Goal: Information Seeking & Learning: Learn about a topic

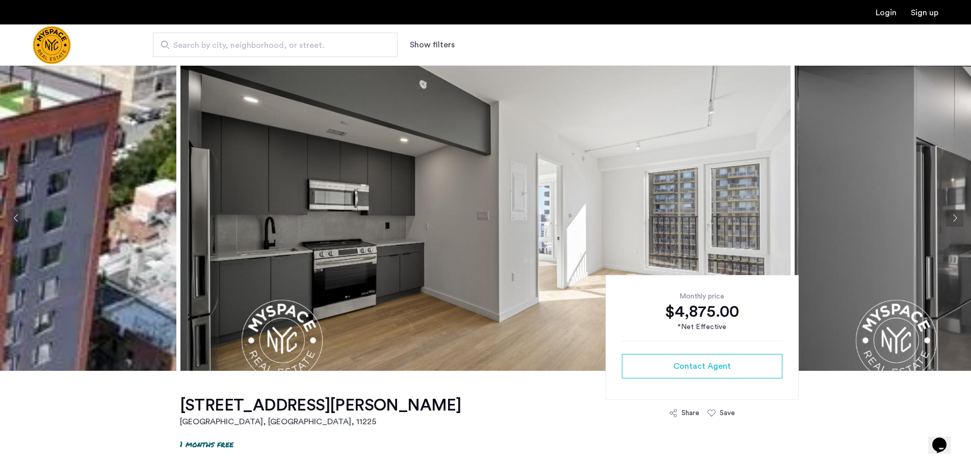
click at [953, 217] on button "Next apartment" at bounding box center [954, 218] width 17 height 17
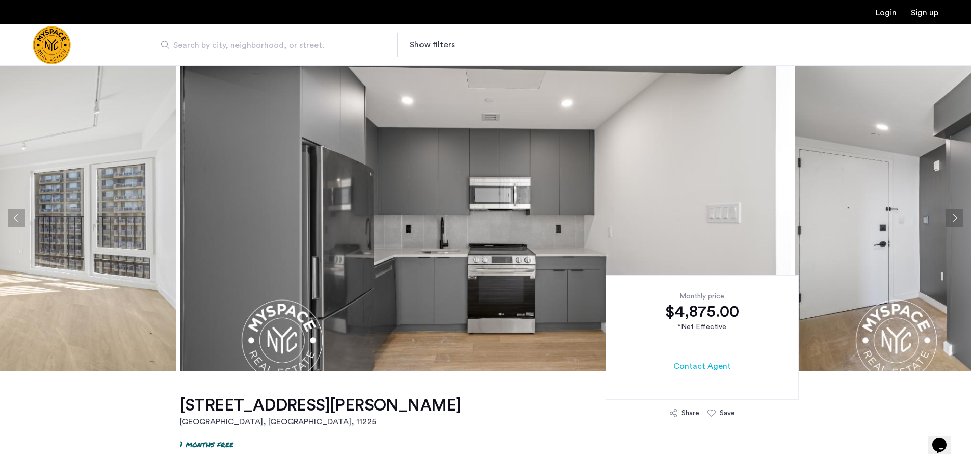
click at [953, 220] on button "Next apartment" at bounding box center [954, 218] width 17 height 17
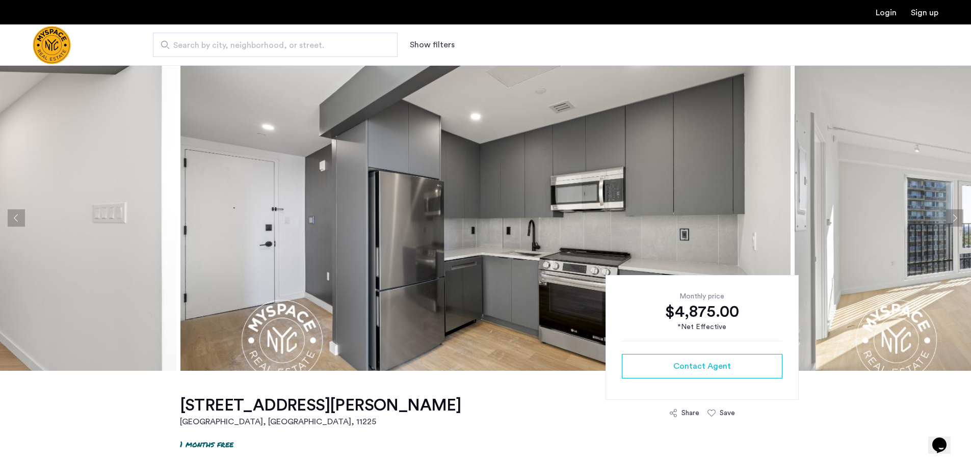
click at [953, 220] on button "Next apartment" at bounding box center [954, 218] width 17 height 17
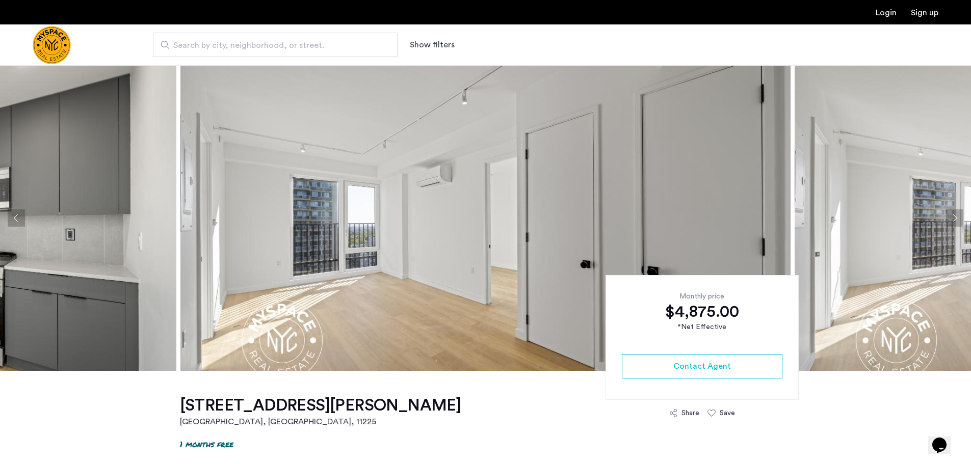
click at [954, 218] on button "Next apartment" at bounding box center [954, 218] width 17 height 17
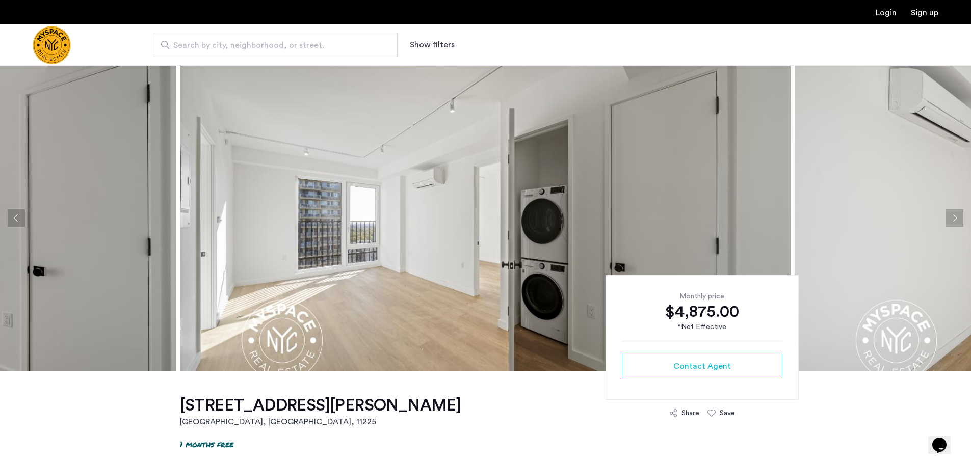
click at [954, 218] on button "Next apartment" at bounding box center [954, 218] width 17 height 17
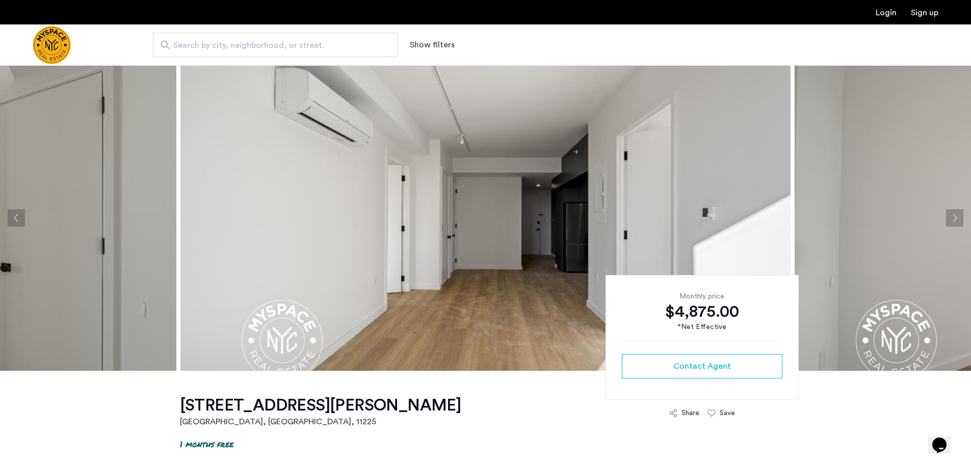
click at [954, 218] on button "Next apartment" at bounding box center [954, 218] width 17 height 17
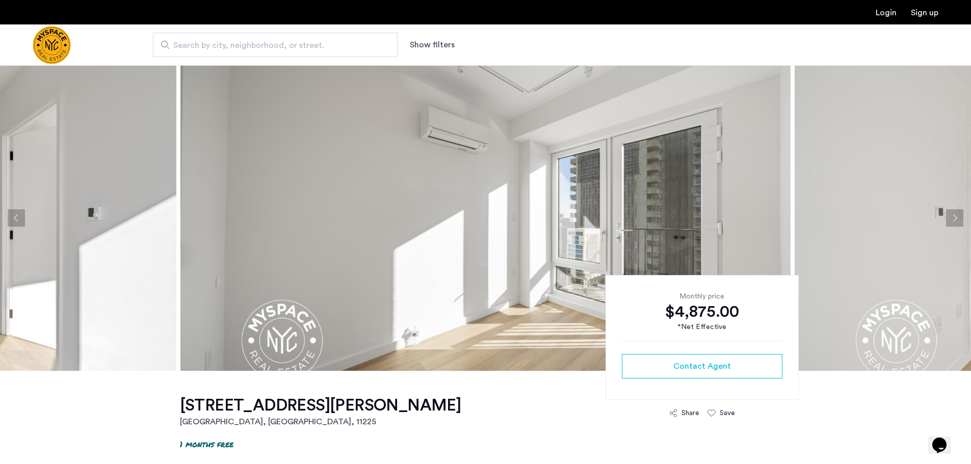
click at [954, 218] on button "Next apartment" at bounding box center [954, 218] width 17 height 17
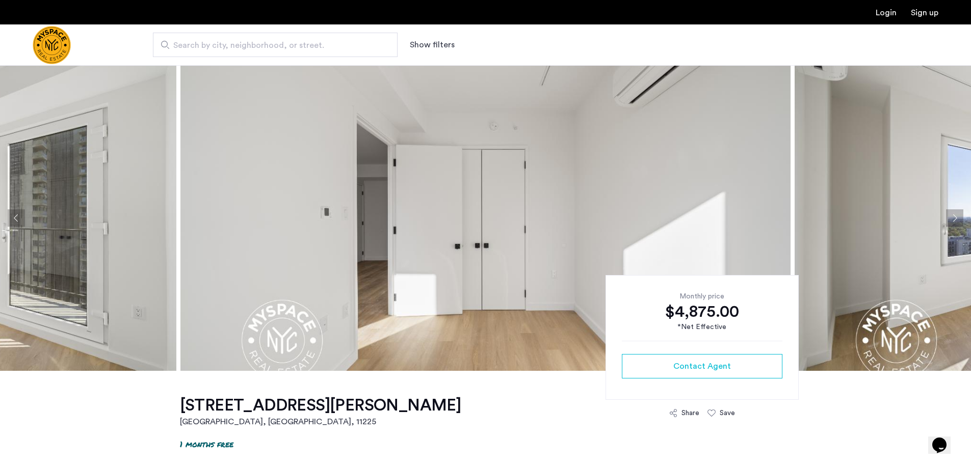
click at [954, 218] on button "Next apartment" at bounding box center [954, 218] width 17 height 17
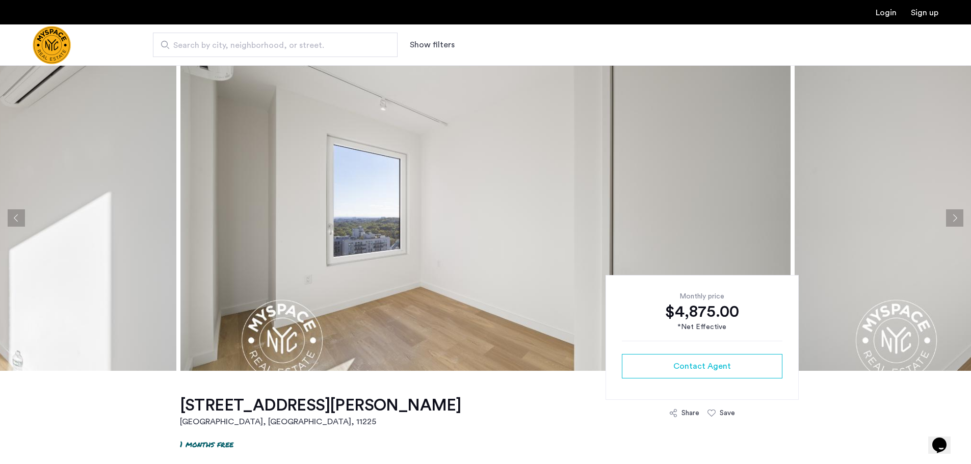
click at [954, 218] on button "Next apartment" at bounding box center [954, 218] width 17 height 17
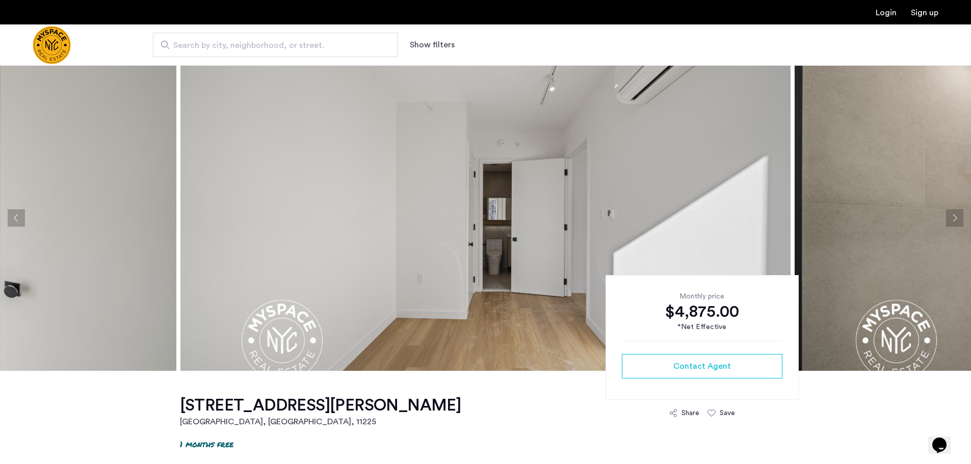
click at [954, 218] on button "Next apartment" at bounding box center [954, 218] width 17 height 17
